Goal: Task Accomplishment & Management: Manage account settings

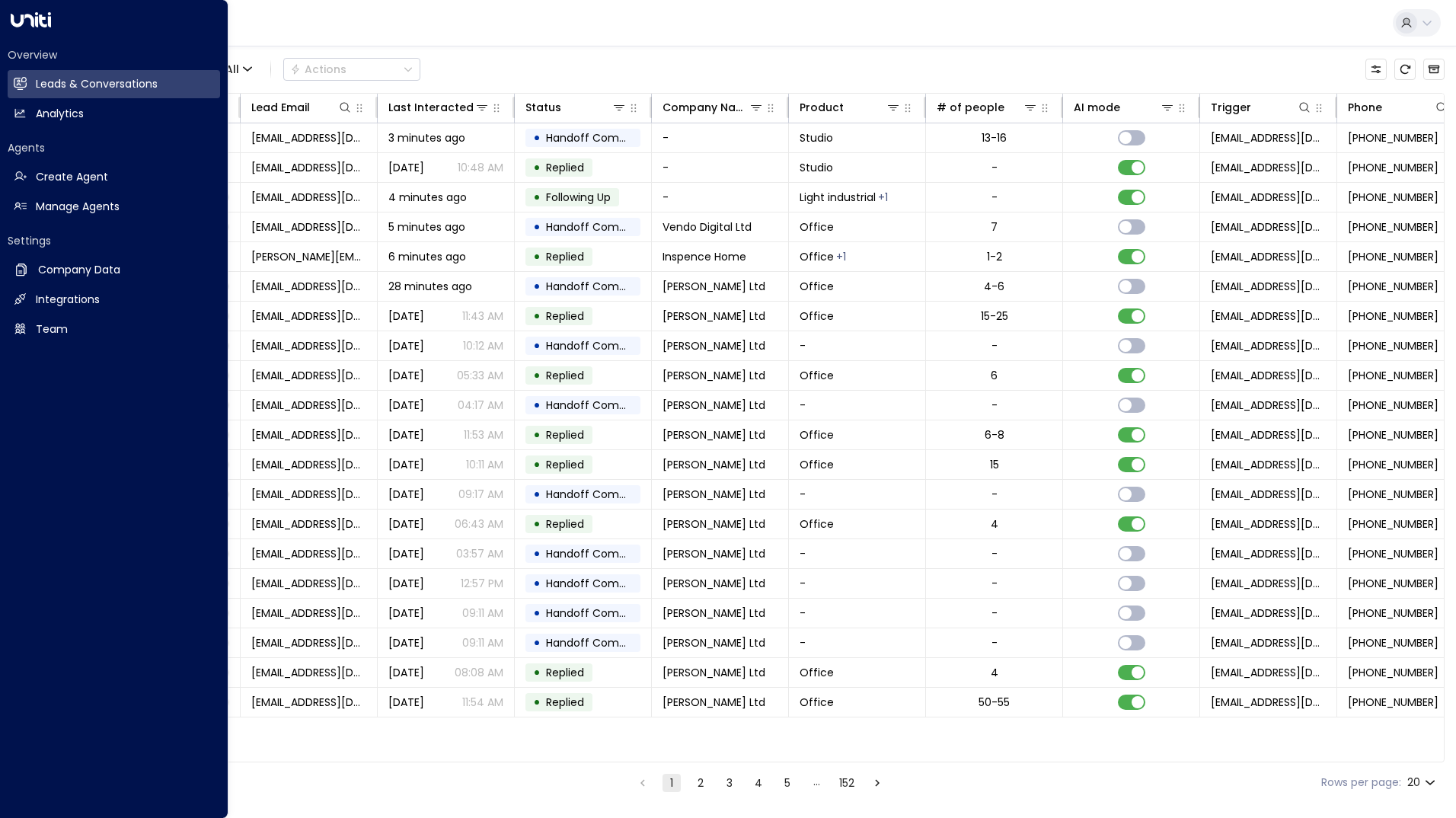
click at [71, 192] on div "Agents Create Agent Create Agent Manage Agents Manage Agents" at bounding box center [114, 181] width 213 height 81
click at [68, 198] on link "Manage Agents Manage Agents" at bounding box center [114, 206] width 213 height 28
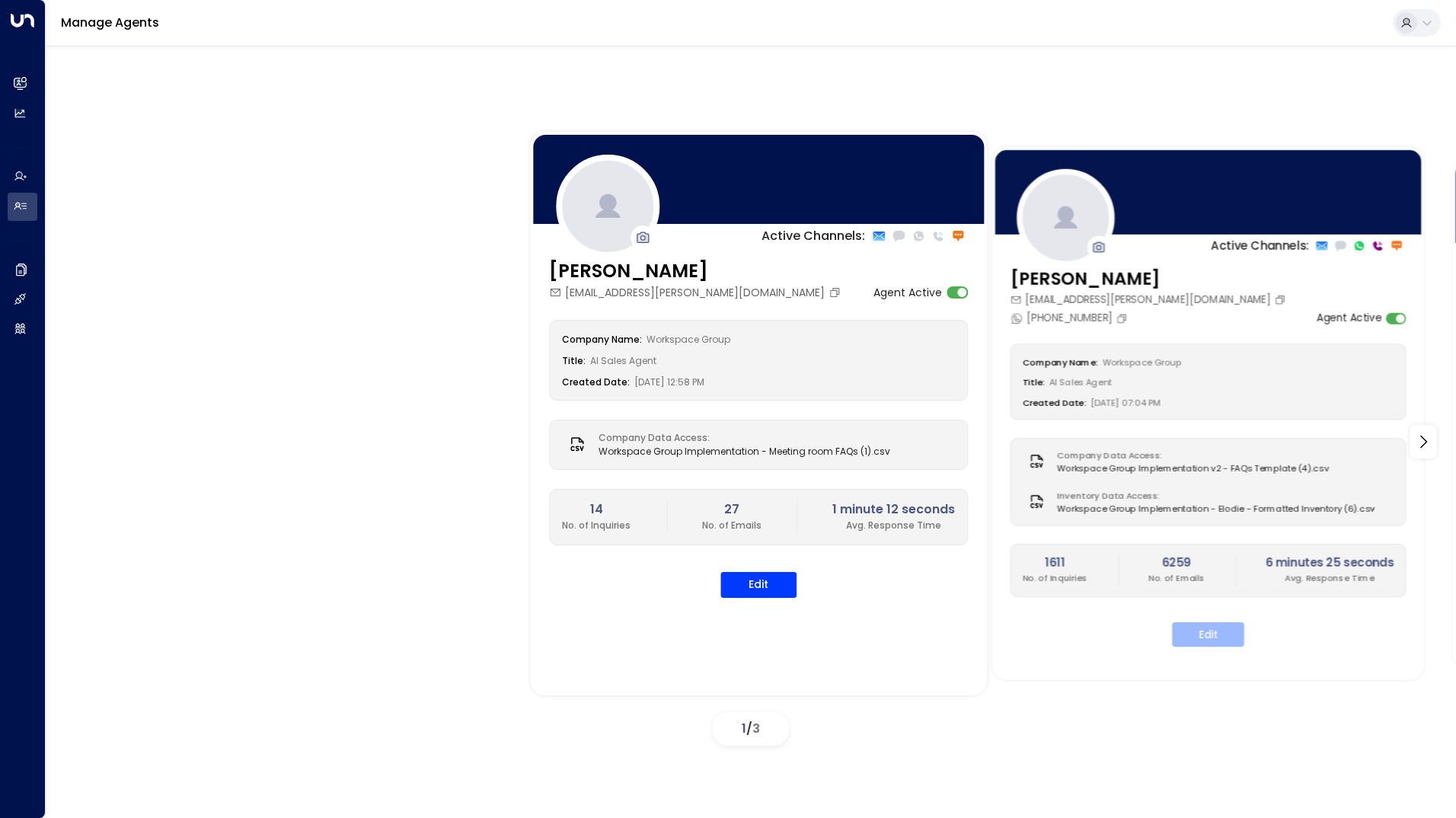
click at [1211, 634] on button "Edit" at bounding box center [1208, 634] width 72 height 24
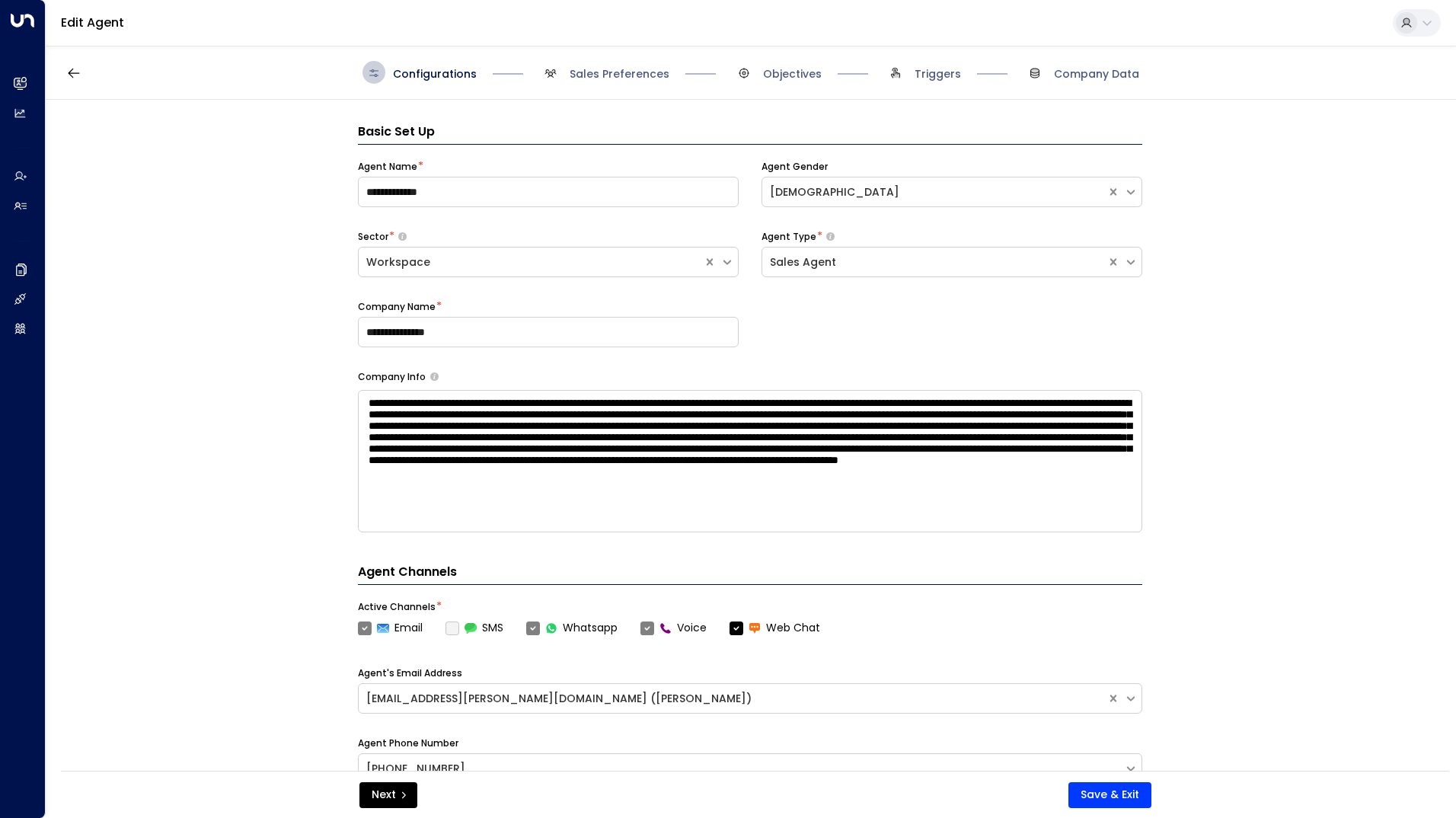
scroll to position [432, 0]
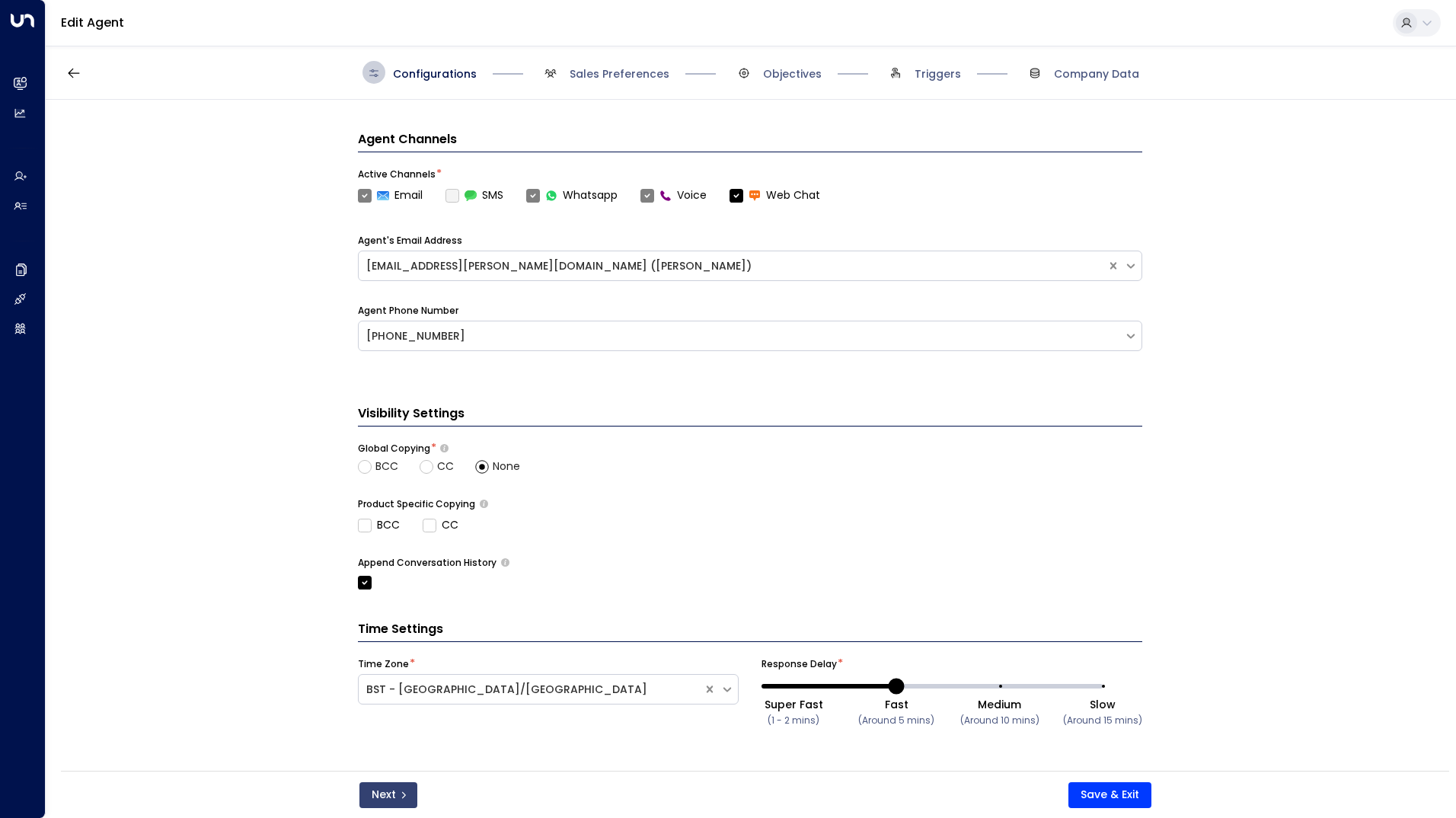
click at [399, 793] on icon "submit" at bounding box center [404, 795] width 9 height 9
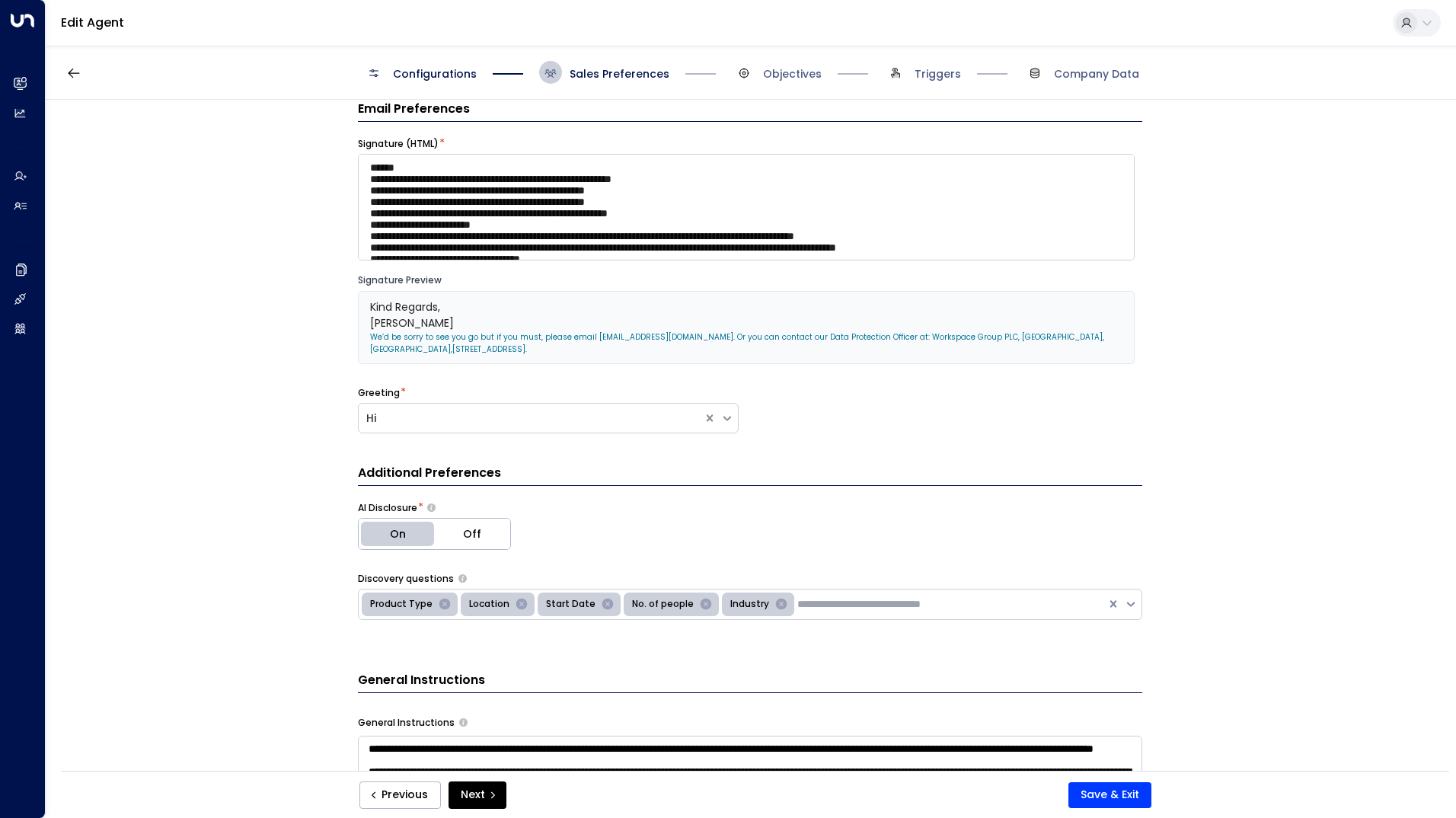
scroll to position [251, 0]
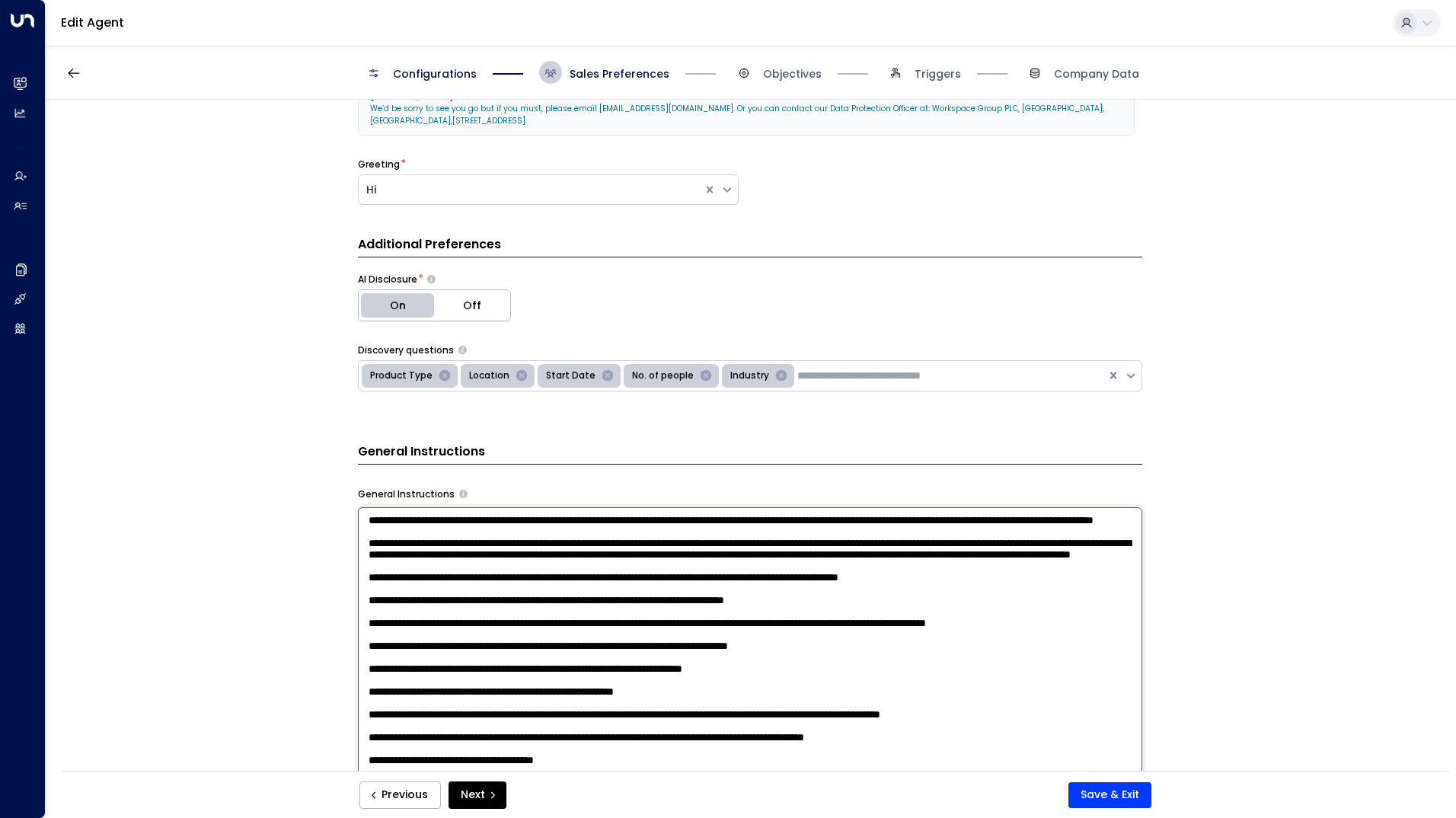
click at [465, 597] on textarea at bounding box center [750, 705] width 785 height 398
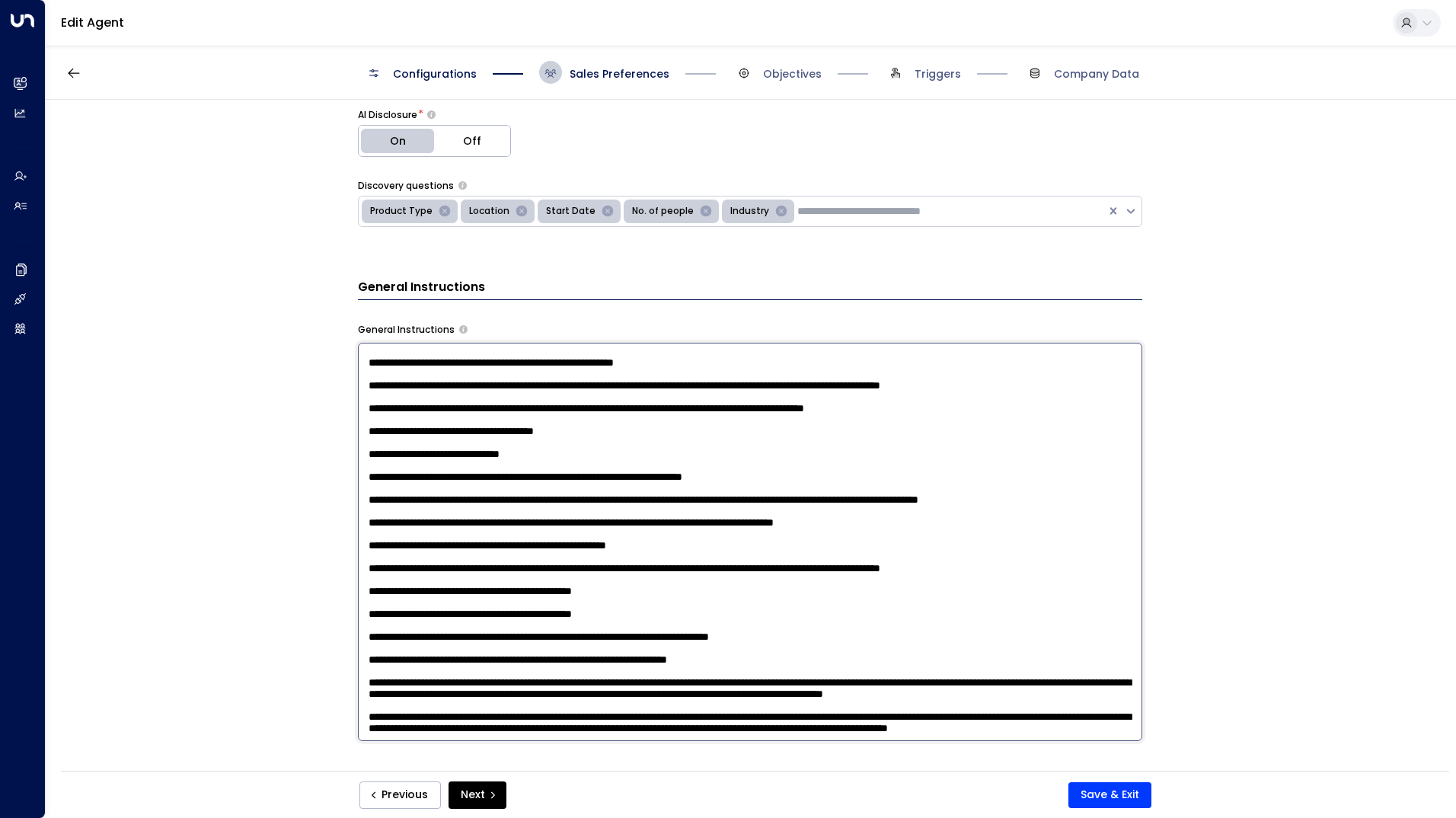
scroll to position [632, 0]
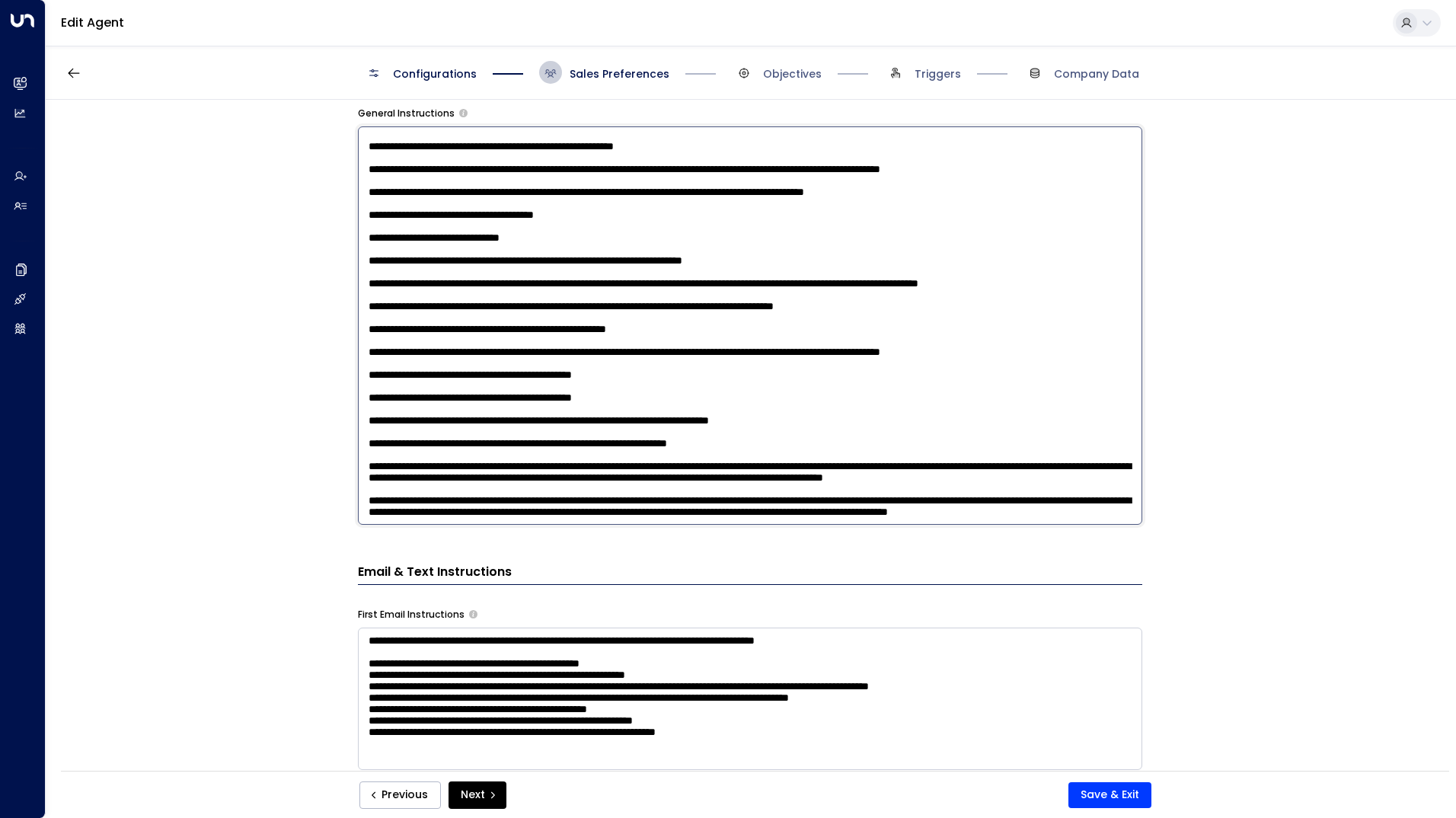
click at [617, 515] on textarea at bounding box center [750, 325] width 785 height 398
click at [907, 191] on textarea at bounding box center [750, 325] width 785 height 398
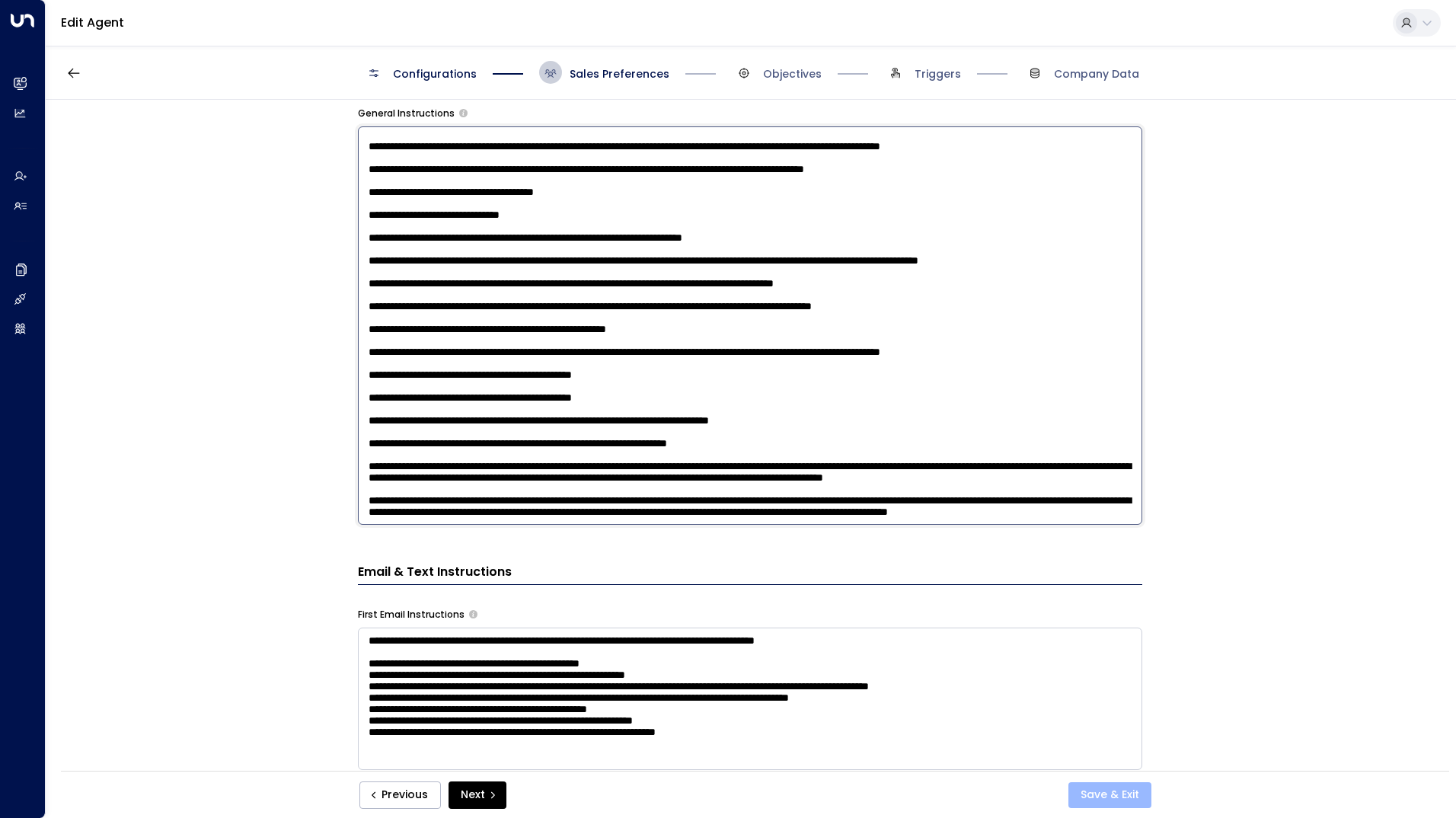
type textarea "**********"
click at [1115, 795] on button "Save & Exit" at bounding box center [1110, 795] width 83 height 26
